Goal: Transaction & Acquisition: Purchase product/service

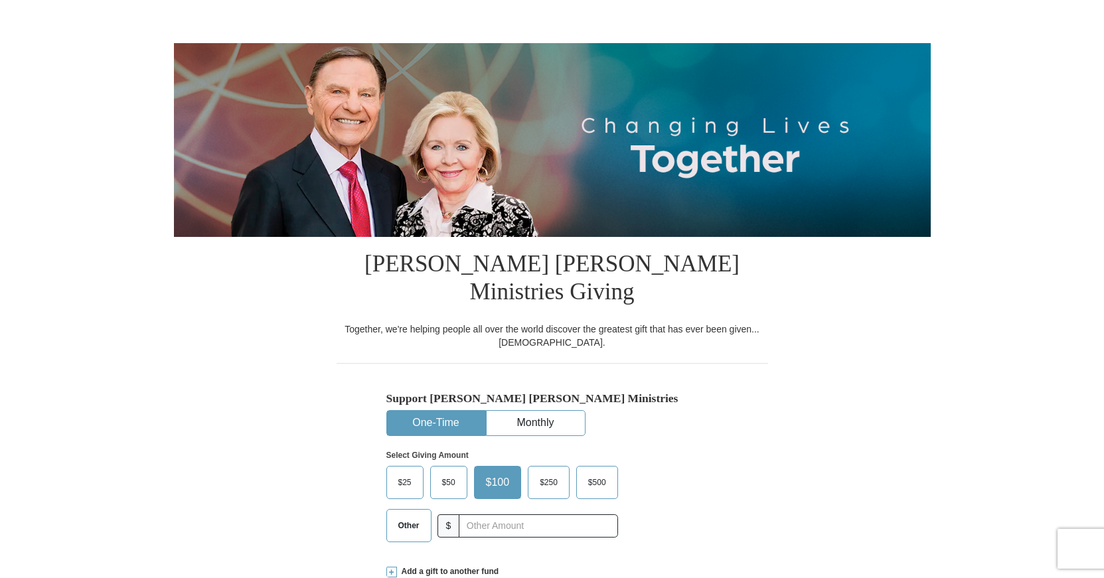
scroll to position [113, 0]
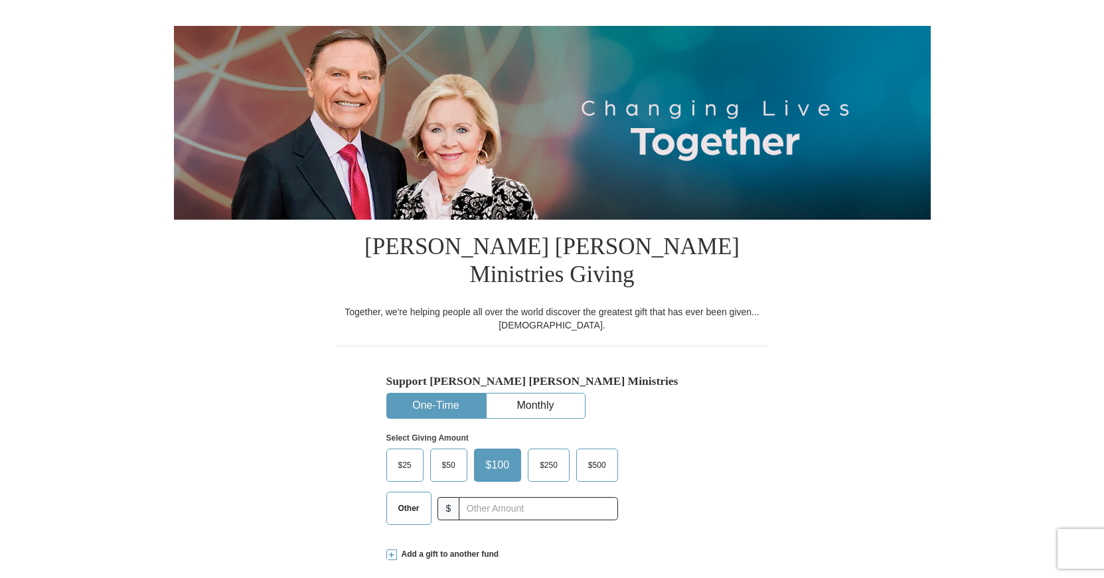
click at [440, 455] on span "$50" at bounding box center [448, 465] width 27 height 20
click at [0, 0] on input "$50" at bounding box center [0, 0] width 0 height 0
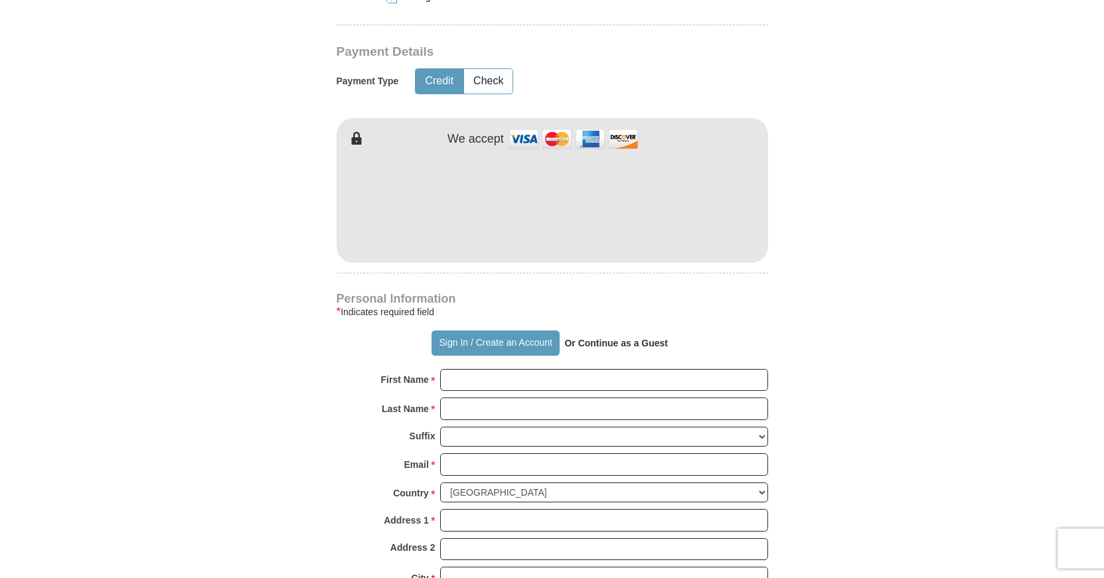
scroll to position [677, 0]
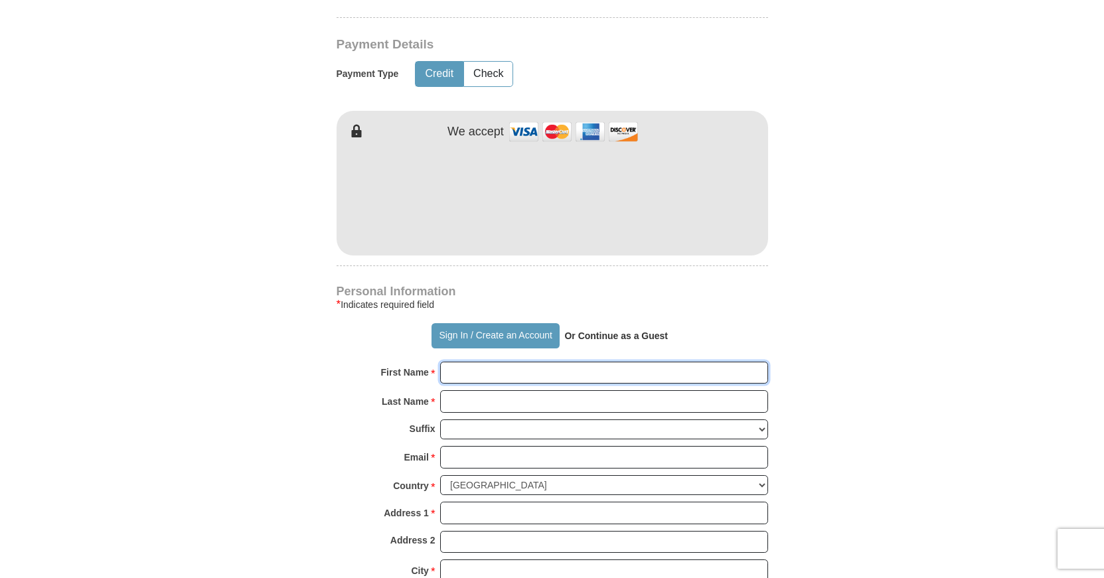
click at [466, 362] on input "First Name *" at bounding box center [604, 373] width 328 height 23
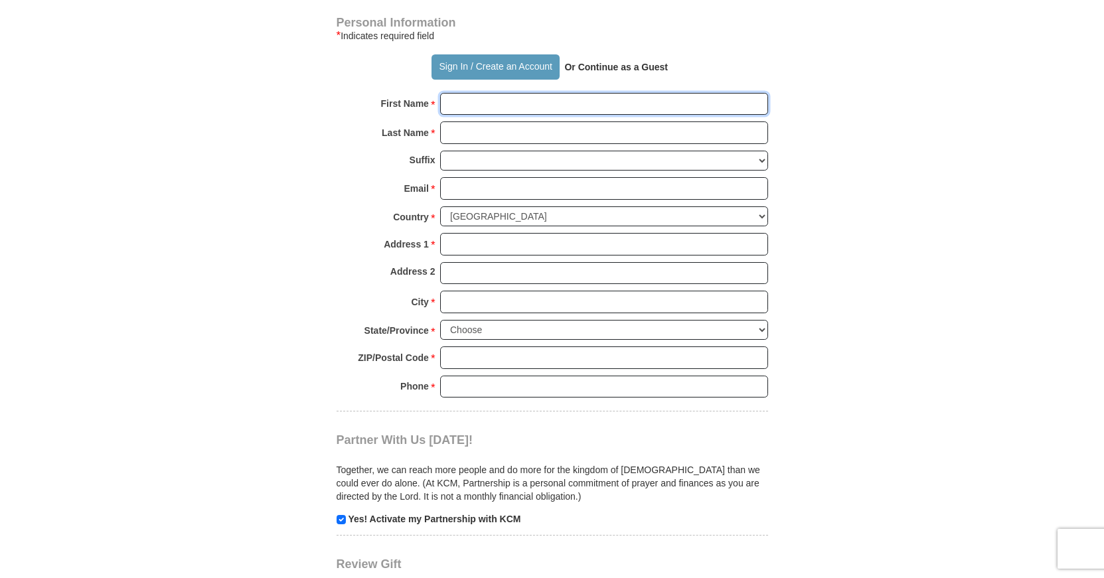
scroll to position [925, 0]
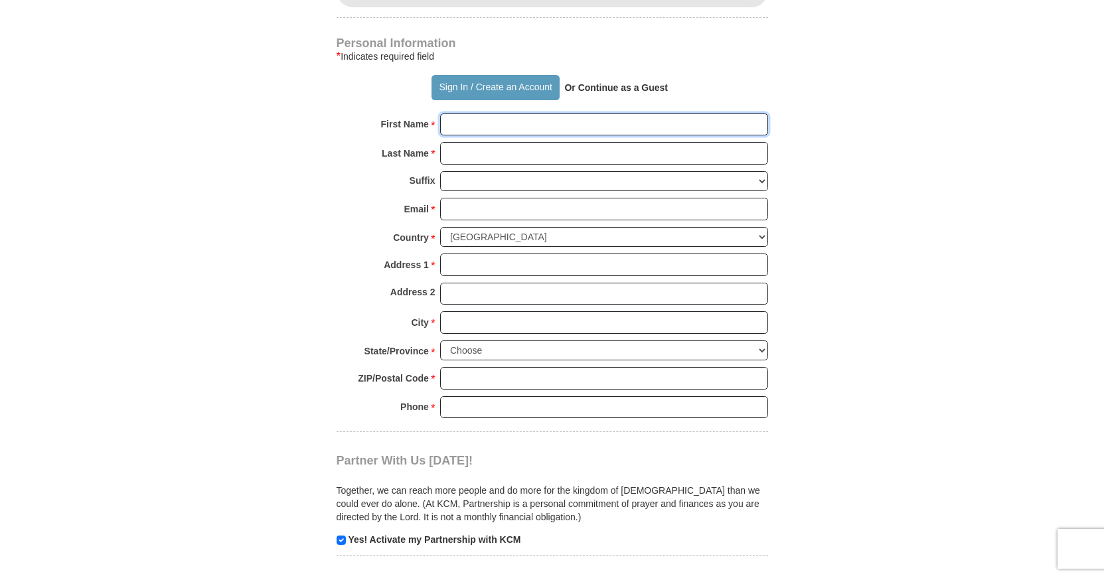
click at [475, 113] on input "First Name *" at bounding box center [604, 124] width 328 height 23
type input "Daneknellsha"
click at [473, 142] on input "Last Name *" at bounding box center [604, 153] width 328 height 23
type input "[PERSON_NAME]"
click at [481, 198] on input "Email *" at bounding box center [604, 209] width 328 height 23
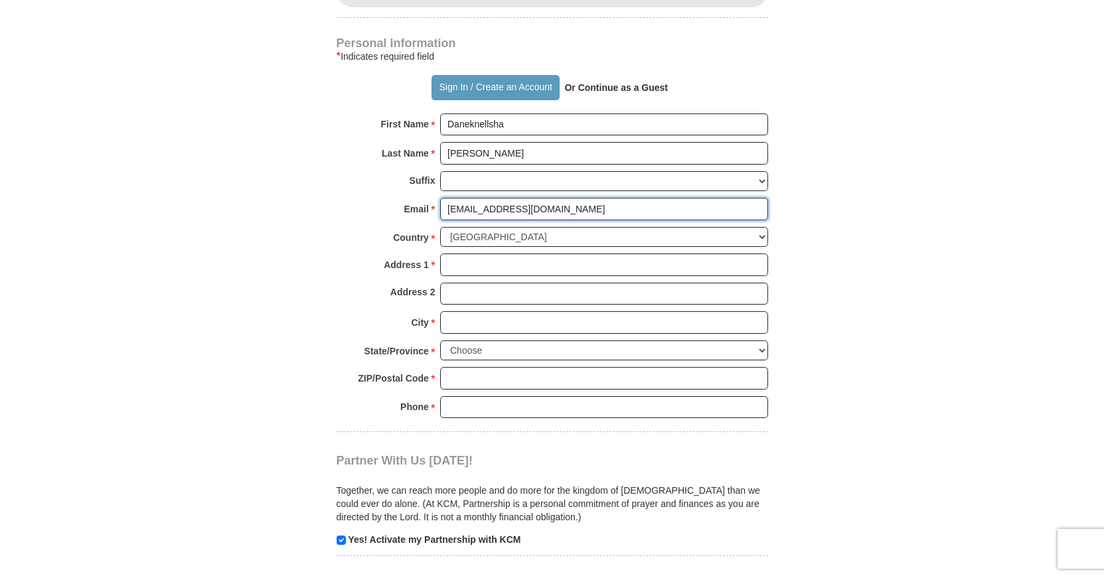
type input "[EMAIL_ADDRESS][DOMAIN_NAME]"
click at [473, 254] on input "Address 1 *" at bounding box center [604, 265] width 328 height 23
type input "[STREET_ADDRESS][PERSON_NAME]"
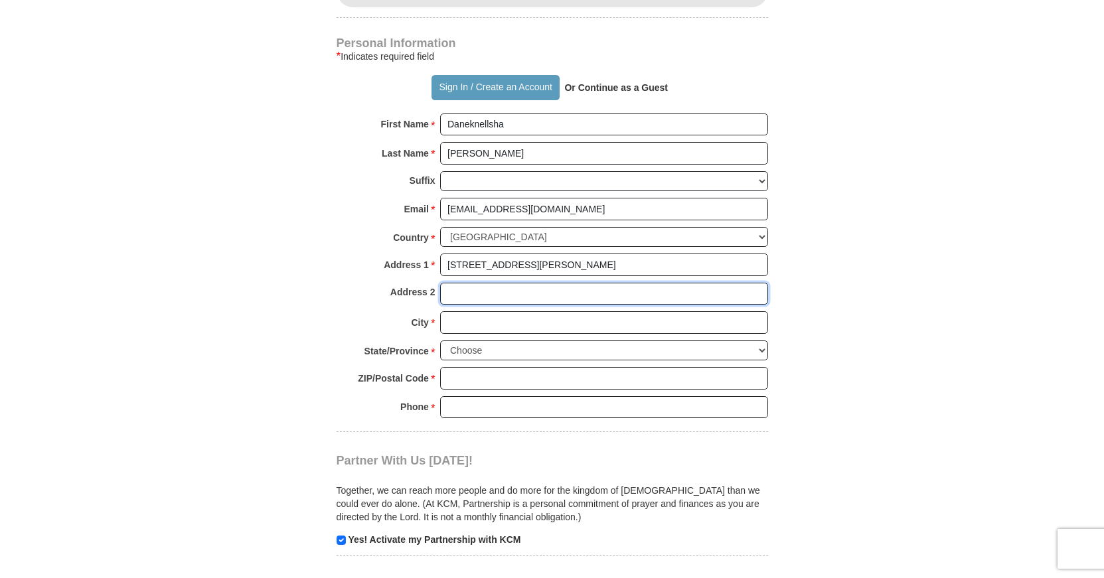
click at [465, 283] on input "Address 2" at bounding box center [604, 294] width 328 height 23
type input "Apt.H"
click at [452, 311] on input "City *" at bounding box center [604, 322] width 328 height 23
type input "[PERSON_NAME]"
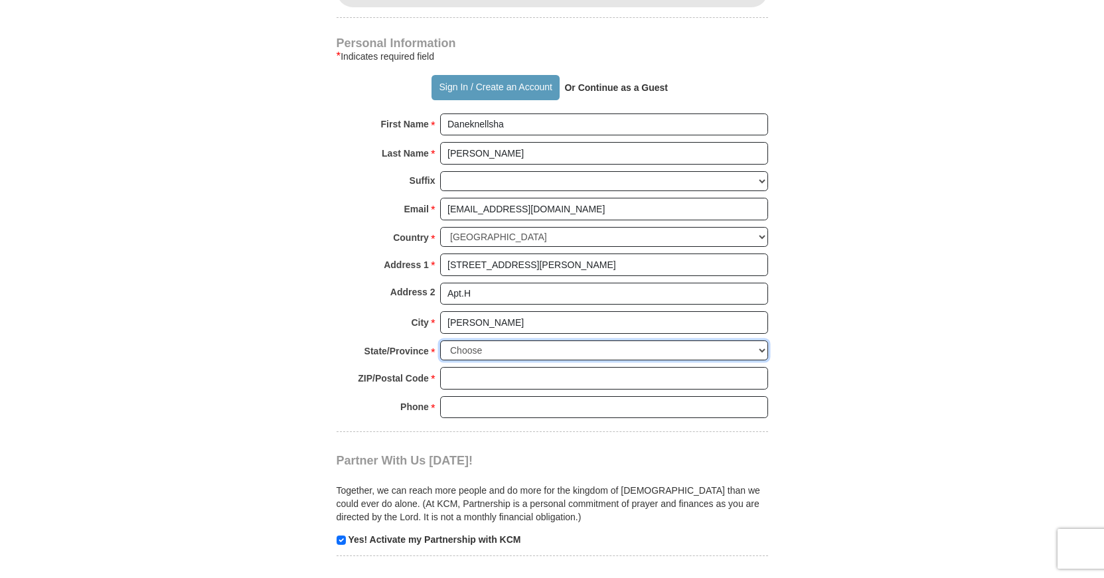
click at [440, 340] on select "Choose [US_STATE] [US_STATE] [US_STATE] [US_STATE] [US_STATE] Armed Forces Amer…" at bounding box center [604, 350] width 328 height 21
select select "NC"
click option "[US_STATE]" at bounding box center [0, 0] width 0 height 0
click at [467, 367] on input "ZIP/Postal Code *" at bounding box center [604, 378] width 328 height 23
type input "27101"
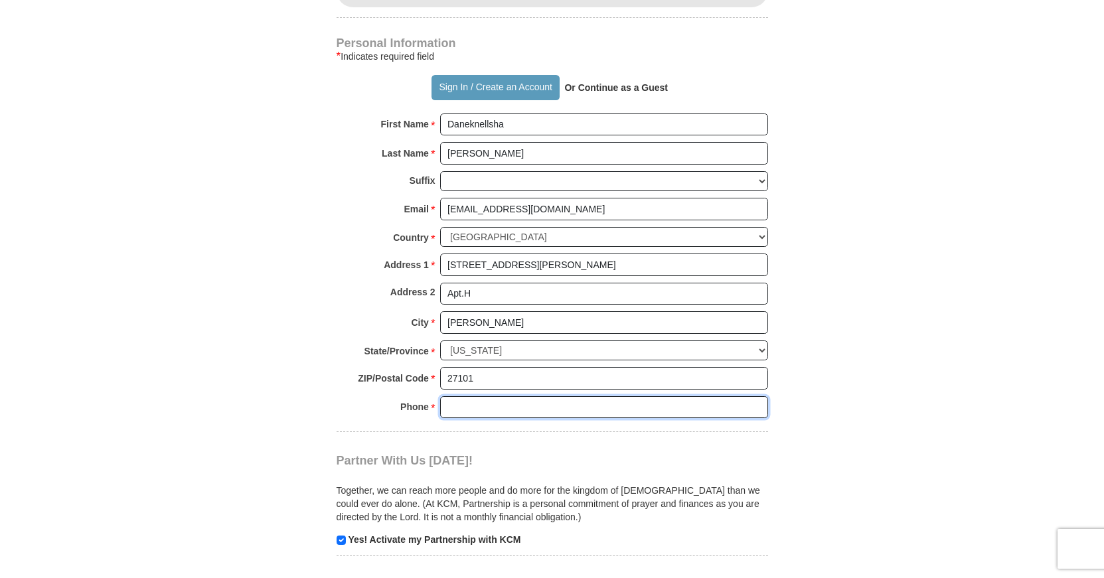
click at [451, 396] on input "Phone * *" at bounding box center [604, 407] width 328 height 23
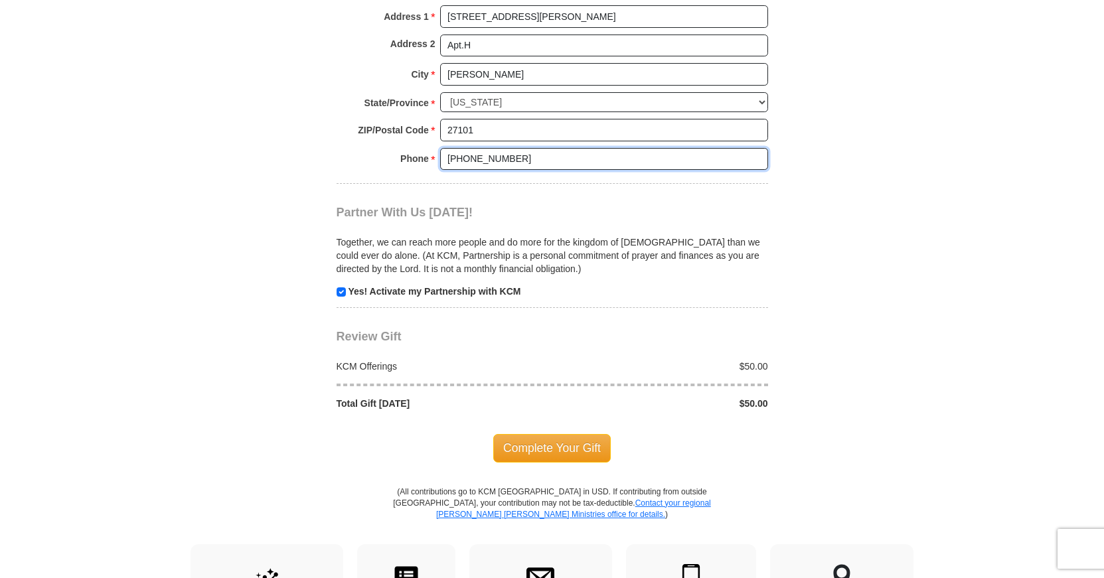
scroll to position [1264, 0]
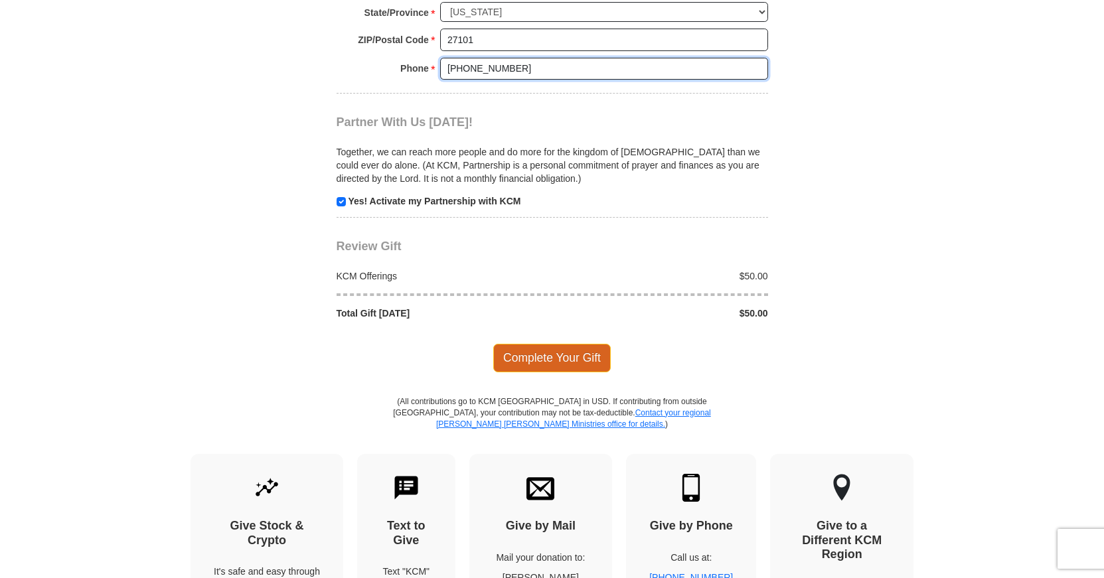
type input "[PHONE_NUMBER]"
click at [591, 344] on span "Complete Your Gift" at bounding box center [551, 358] width 117 height 28
